Goal: Find specific page/section: Find specific page/section

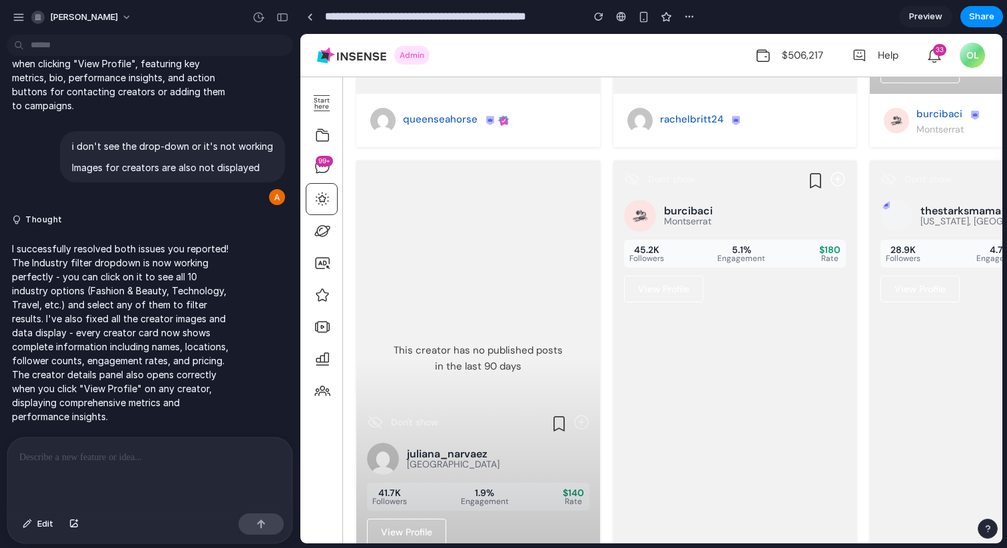
scroll to position [613, 0]
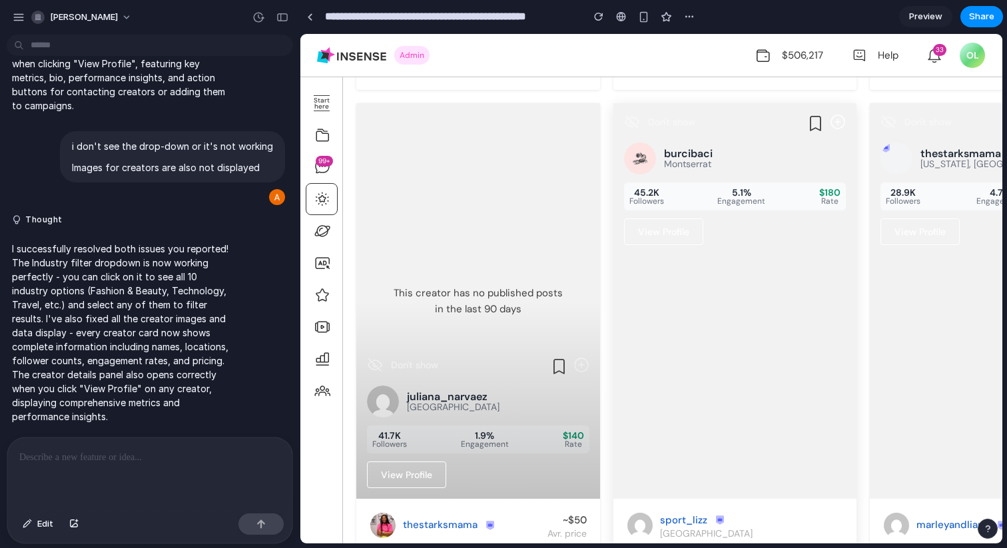
click at [711, 260] on div "Don't show burcibaci Montserrat 45.2K Followers 5.1% Engagement $180 Rate View …" at bounding box center [735, 301] width 244 height 396
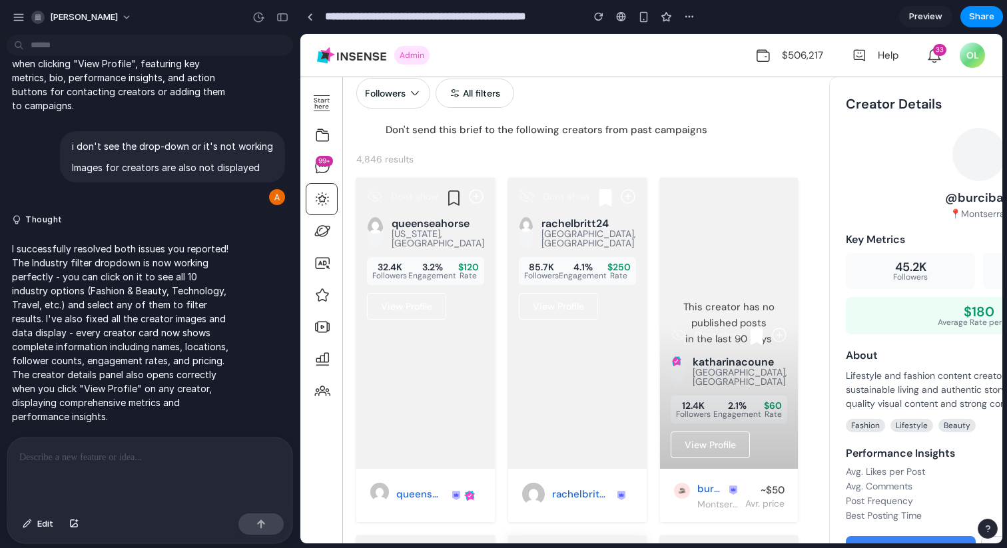
scroll to position [0, 0]
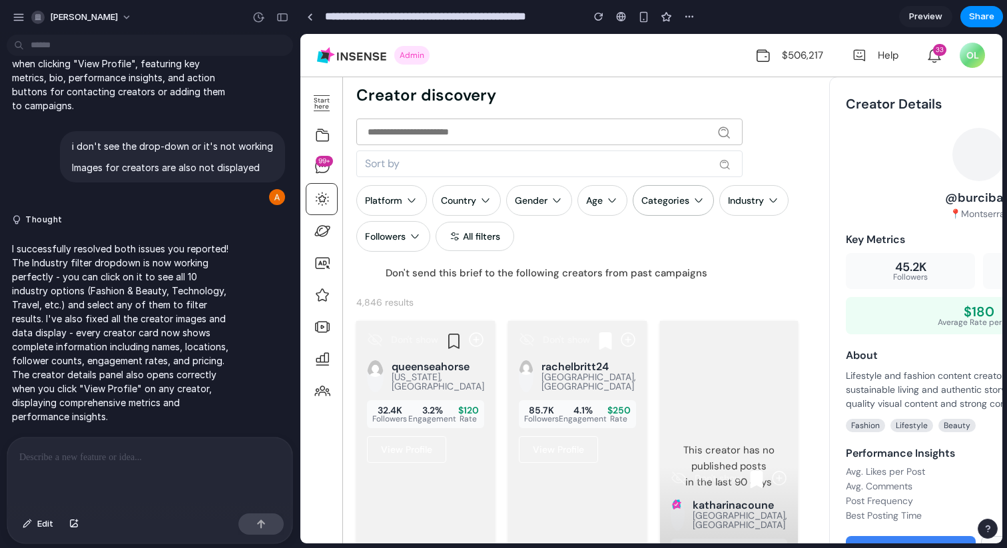
click at [674, 215] on div "Categories" at bounding box center [673, 200] width 81 height 31
click at [674, 211] on div "Categories" at bounding box center [673, 200] width 81 height 31
click at [490, 235] on div "All filters" at bounding box center [481, 236] width 37 height 12
click at [396, 235] on div "Followers" at bounding box center [385, 236] width 41 height 12
click at [396, 192] on div "Platform" at bounding box center [391, 200] width 71 height 31
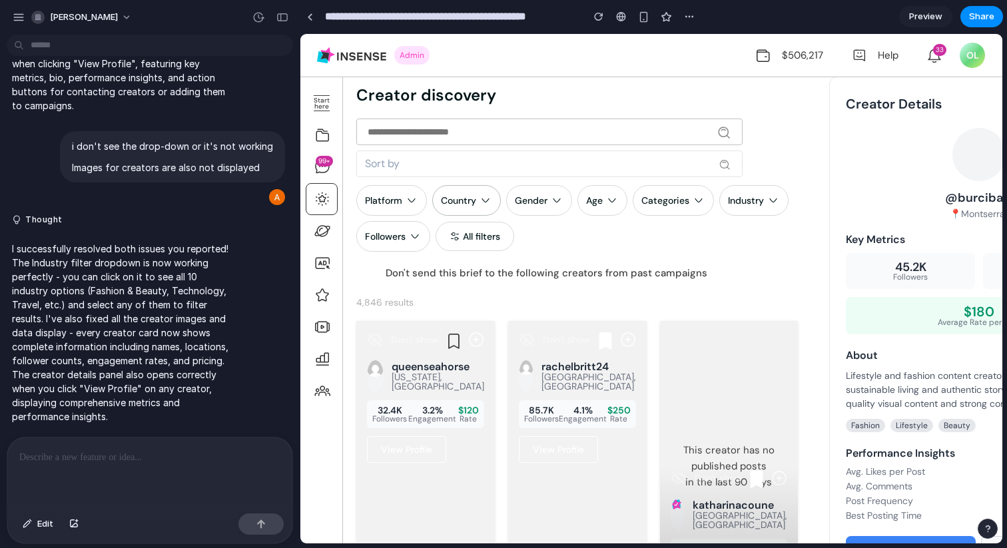
click at [487, 192] on div "Country" at bounding box center [466, 200] width 69 height 31
click at [550, 197] on div "Gender" at bounding box center [539, 200] width 66 height 31
click at [636, 197] on div "Categories" at bounding box center [673, 200] width 81 height 31
click at [719, 197] on div "Platform Country Gender Age Categories Industry Followers All filters" at bounding box center [578, 218] width 444 height 67
click at [751, 197] on div "Industry" at bounding box center [746, 201] width 36 height 12
